Goal: Task Accomplishment & Management: Use online tool/utility

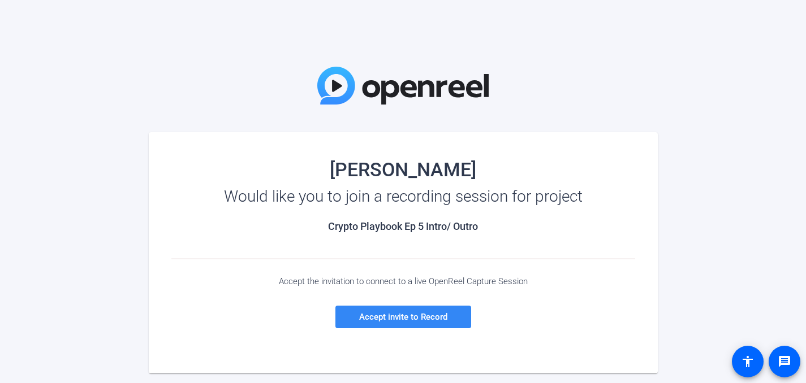
click at [412, 322] on span at bounding box center [403, 317] width 136 height 27
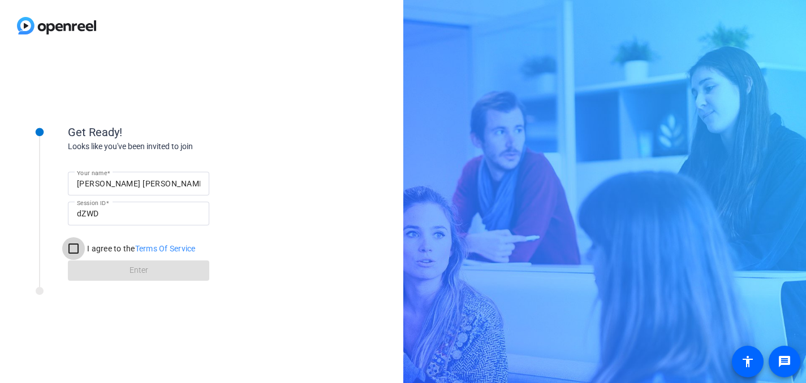
click at [73, 248] on input "I agree to the Terms Of Service" at bounding box center [73, 248] width 23 height 23
checkbox input "true"
click at [100, 266] on span at bounding box center [138, 270] width 141 height 27
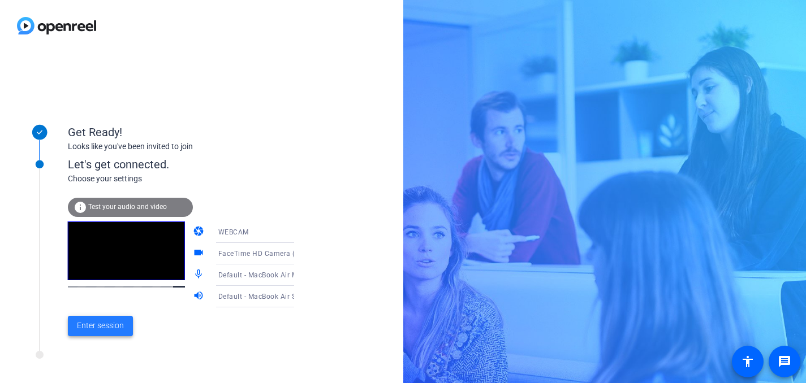
click at [90, 324] on span "Enter session" at bounding box center [100, 326] width 47 height 12
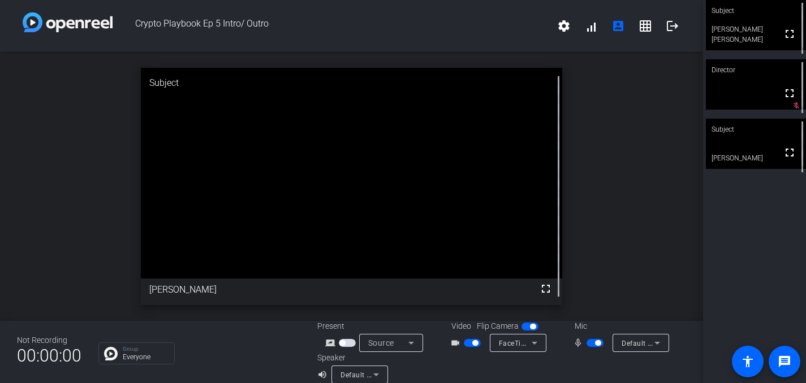
click at [318, 375] on mat-icon "volume_up" at bounding box center [324, 375] width 14 height 14
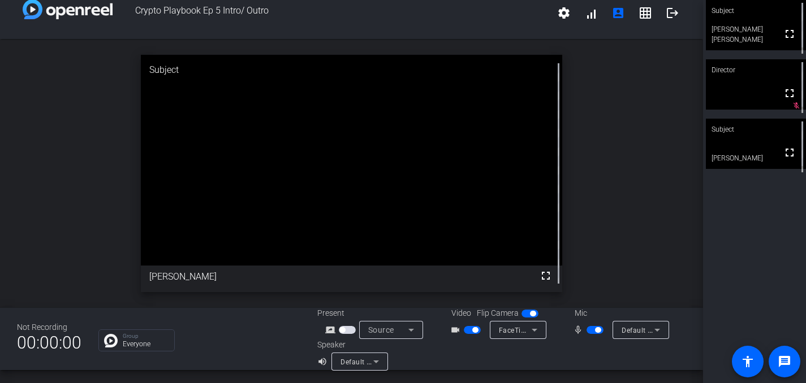
click at [263, 337] on div "Group Everyone" at bounding box center [199, 341] width 202 height 22
click at [591, 330] on span "button" at bounding box center [594, 330] width 17 height 8
click at [599, 330] on span "button" at bounding box center [594, 330] width 17 height 8
click at [656, 331] on icon at bounding box center [657, 330] width 6 height 3
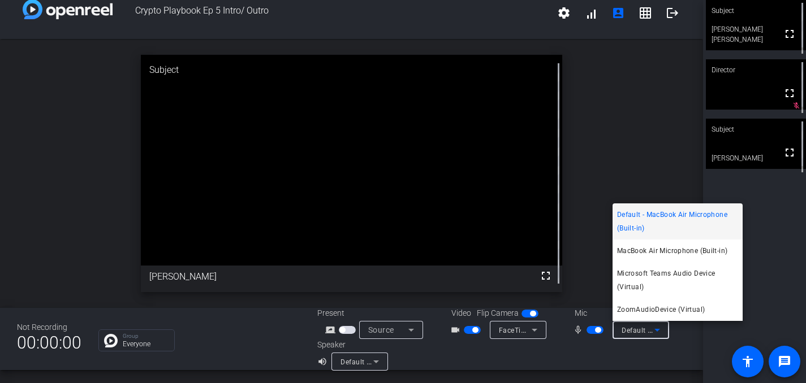
click at [671, 366] on div at bounding box center [403, 191] width 806 height 383
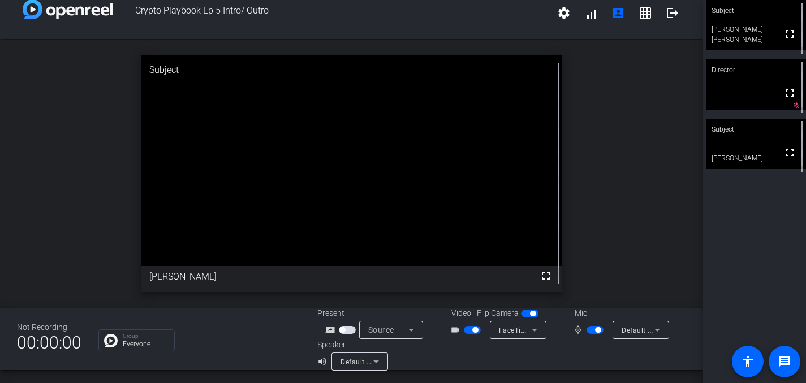
click at [591, 330] on span "button" at bounding box center [594, 330] width 17 height 8
click at [602, 328] on span "button" at bounding box center [594, 330] width 17 height 8
click at [660, 332] on icon at bounding box center [657, 330] width 14 height 14
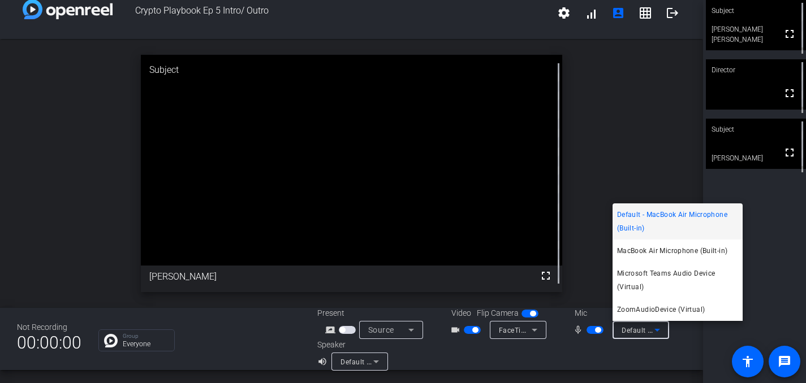
click at [655, 362] on div at bounding box center [403, 191] width 806 height 383
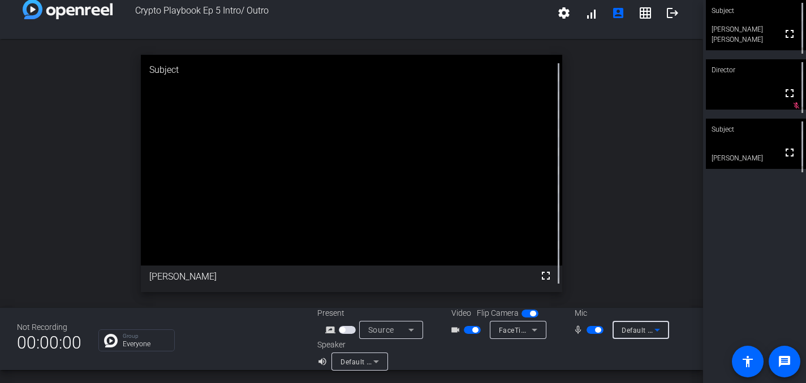
click at [634, 334] on span "Default - MacBook Air Microphone (Built-in)" at bounding box center [692, 330] width 143 height 9
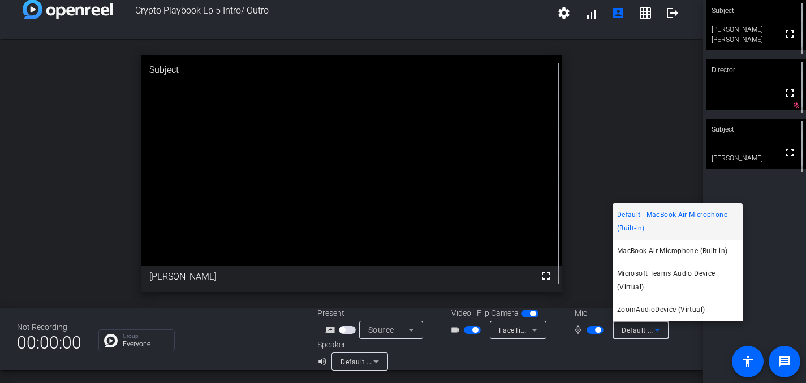
click at [634, 334] on div at bounding box center [403, 191] width 806 height 383
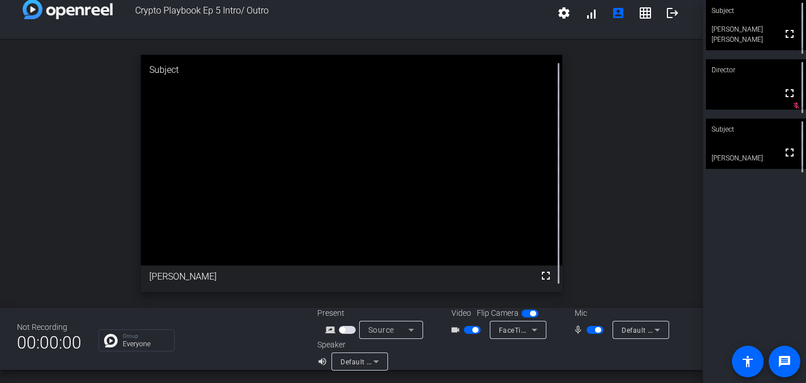
click at [589, 330] on span "button" at bounding box center [594, 330] width 17 height 8
click at [598, 330] on span "button" at bounding box center [594, 330] width 17 height 8
click at [633, 326] on div "Default - MacBook Air Microphone (Built-in)" at bounding box center [637, 330] width 33 height 14
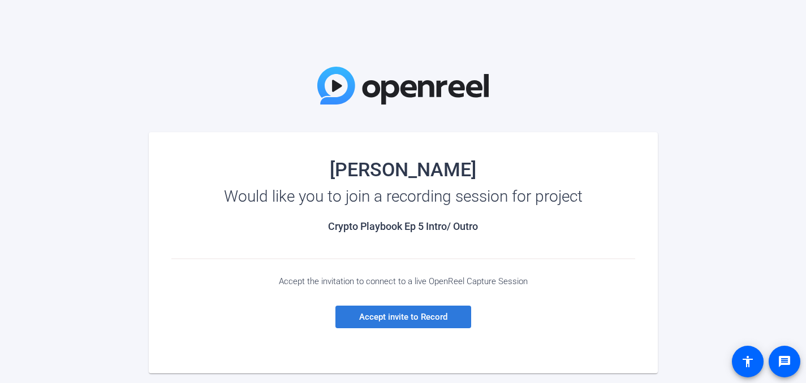
click at [419, 318] on span "Accept invite to Record" at bounding box center [403, 317] width 88 height 10
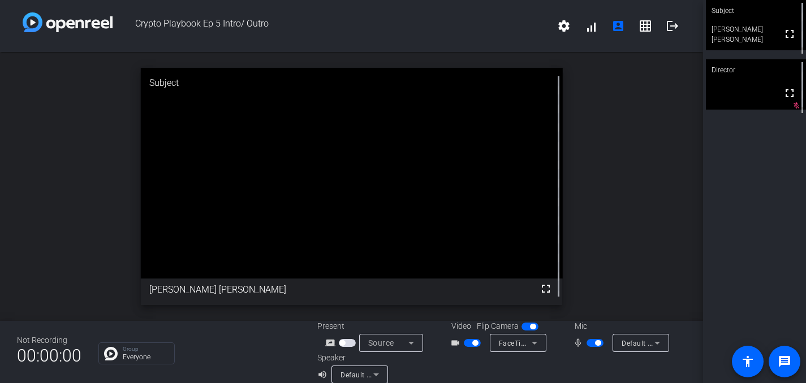
click at [622, 344] on span "Default - MacBook Air Microphone (Built-in)" at bounding box center [692, 343] width 143 height 9
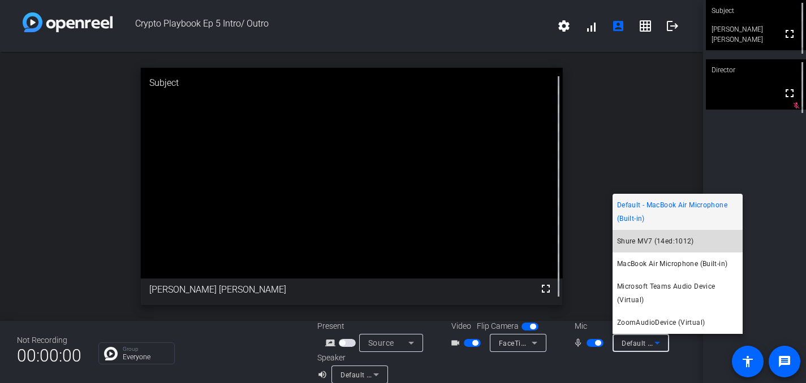
click at [634, 236] on span "Shure MV7 (14ed:1012)" at bounding box center [655, 242] width 77 height 14
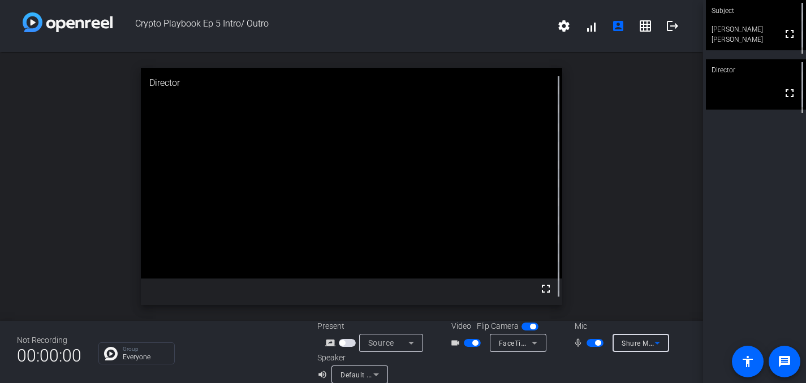
scroll to position [13, 0]
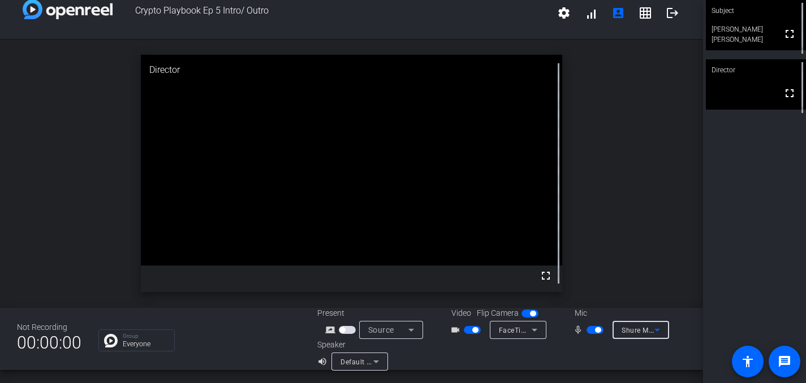
click at [378, 364] on icon at bounding box center [376, 362] width 14 height 14
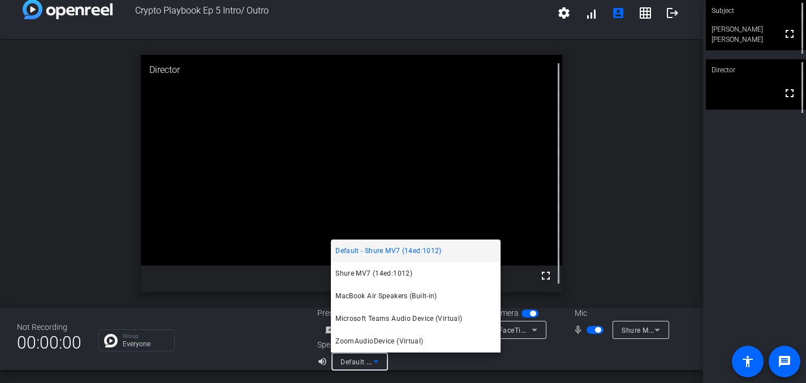
click at [378, 364] on div at bounding box center [403, 191] width 806 height 383
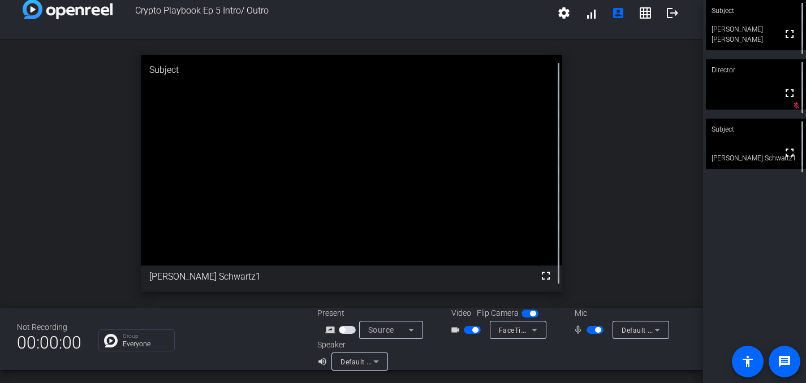
click at [592, 327] on span "button" at bounding box center [594, 330] width 17 height 8
click at [599, 327] on span "button" at bounding box center [594, 330] width 17 height 8
click at [589, 329] on span "button" at bounding box center [594, 330] width 17 height 8
click at [597, 328] on span "button" at bounding box center [594, 330] width 17 height 8
click at [591, 331] on span "button" at bounding box center [594, 330] width 17 height 8
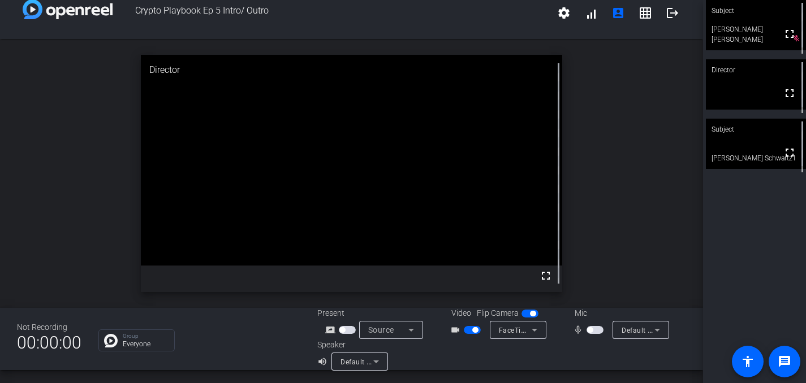
click at [598, 330] on span "button" at bounding box center [594, 330] width 17 height 8
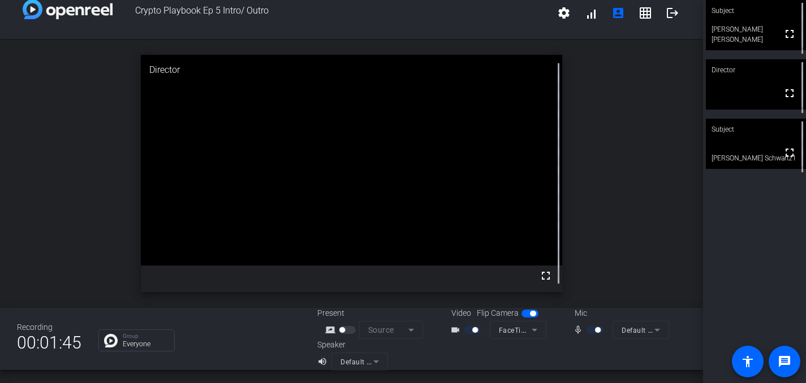
click at [591, 331] on div at bounding box center [595, 330] width 19 height 8
click at [576, 331] on mat-icon "mic_none" at bounding box center [580, 330] width 14 height 14
click at [600, 329] on div at bounding box center [595, 330] width 19 height 8
click at [593, 326] on mat-slide-toggle at bounding box center [595, 330] width 19 height 12
click at [580, 331] on mat-icon "mic_none" at bounding box center [580, 330] width 14 height 14
